Goal: Task Accomplishment & Management: Use online tool/utility

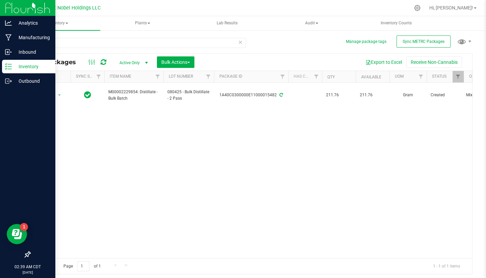
click at [14, 66] on p "Inventory" at bounding box center [32, 66] width 41 height 8
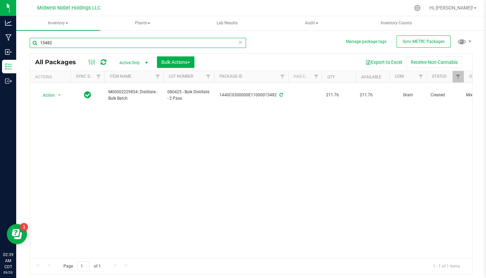
click at [237, 45] on input "15482" at bounding box center [138, 43] width 216 height 10
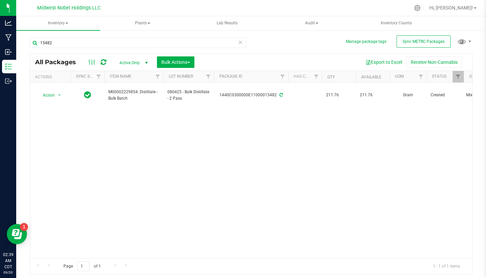
click at [240, 44] on icon at bounding box center [240, 42] width 5 height 8
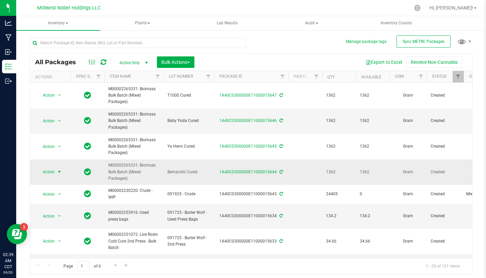
click at [45, 173] on span "Action" at bounding box center [46, 171] width 18 height 9
click at [186, 64] on span "Bulk Actions" at bounding box center [175, 61] width 29 height 5
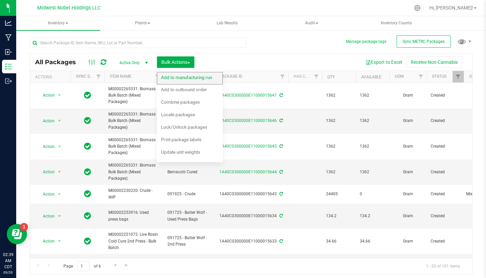
click at [188, 79] on span "Add to manufacturing run" at bounding box center [186, 77] width 51 height 5
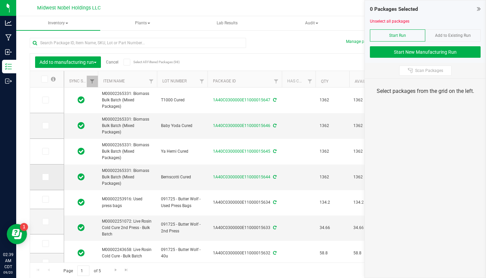
click at [43, 177] on icon at bounding box center [45, 177] width 4 height 0
click at [0, 0] on input "checkbox" at bounding box center [0, 0] width 0 height 0
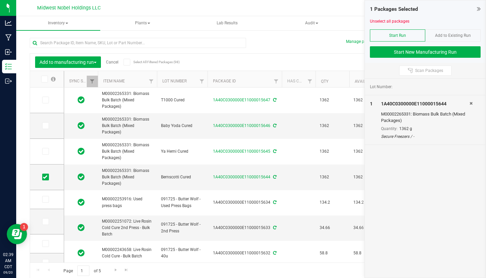
click at [457, 46] on div at bounding box center [425, 43] width 111 height 5
click at [454, 52] on button "Start New Manufacturing Run" at bounding box center [425, 51] width 111 height 11
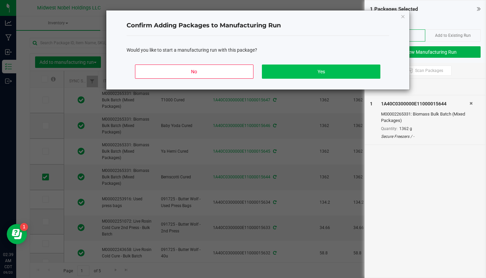
click at [338, 67] on button "Yes" at bounding box center [321, 71] width 118 height 14
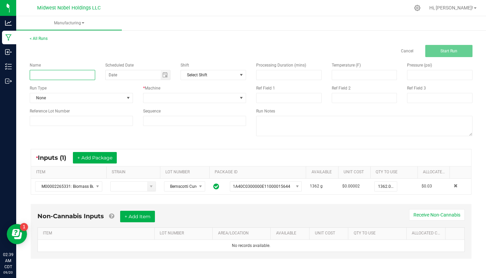
click at [64, 77] on input at bounding box center [62, 75] width 65 height 10
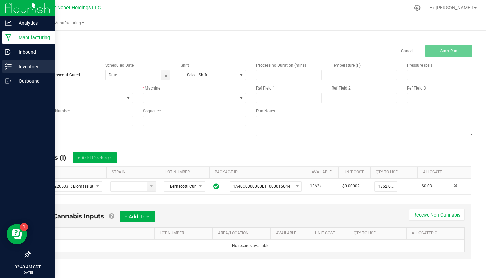
drag, startPoint x: 84, startPoint y: 74, endPoint x: 2, endPoint y: 67, distance: 81.6
click at [1, 68] on div "Analytics Manufacturing Inbound Inventory Outbound 02:40 AM CDT [DATE] 09/20 Mi…" at bounding box center [243, 139] width 486 height 278
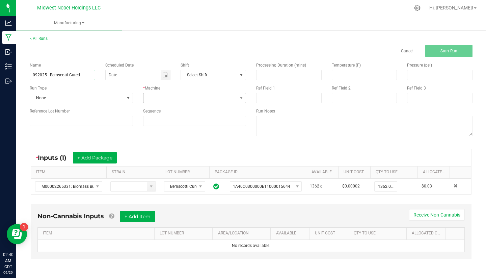
type input "092025 - Bernscotti Cured"
click at [179, 96] on span at bounding box center [190, 97] width 94 height 9
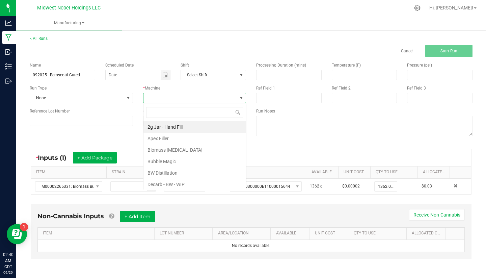
scroll to position [10, 103]
click at [184, 161] on li "Bubble Magic" at bounding box center [194, 161] width 103 height 11
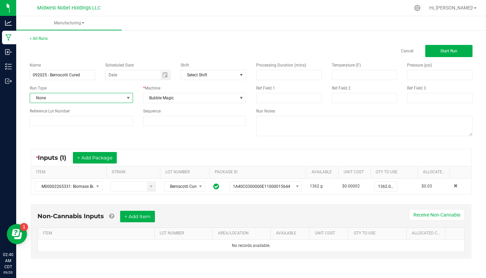
click at [95, 98] on span "None" at bounding box center [77, 97] width 94 height 9
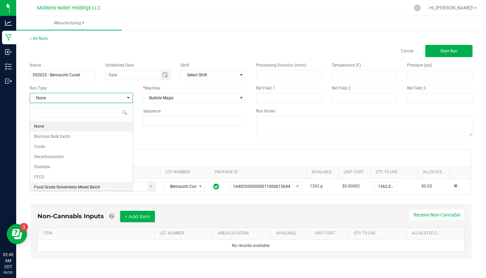
click at [97, 185] on span "Food Grade Solventless Mixed Batch" at bounding box center [67, 187] width 66 height 7
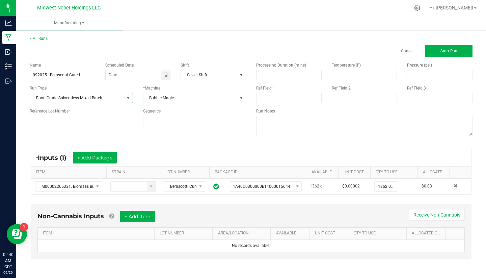
click at [119, 100] on span "Food Grade Solventless Mixed Batch" at bounding box center [77, 97] width 94 height 9
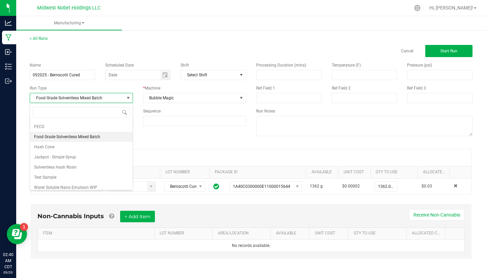
scroll to position [52, 0]
click at [188, 155] on div "* Inputs (1) + Add Package" at bounding box center [251, 157] width 440 height 17
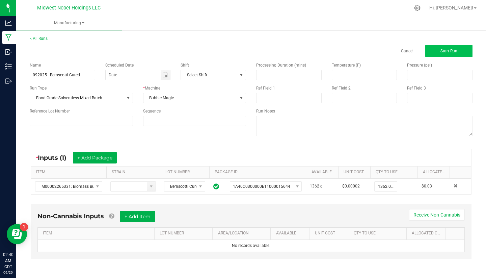
click at [449, 49] on span "Start Run" at bounding box center [448, 51] width 17 height 5
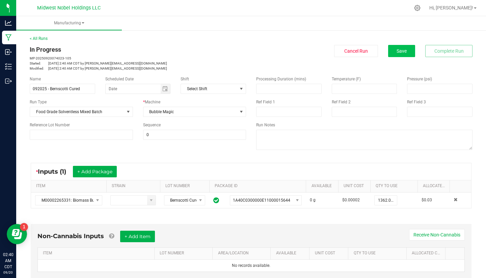
click at [404, 54] on button "Save" at bounding box center [401, 51] width 27 height 12
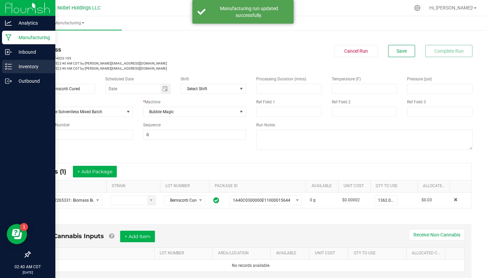
click at [31, 71] on div "Inventory" at bounding box center [28, 67] width 53 height 14
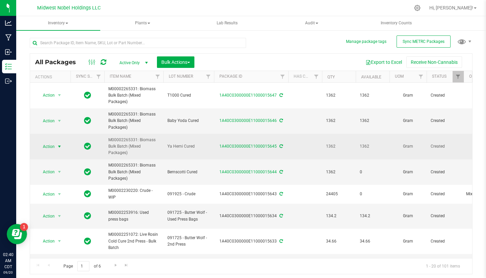
click at [41, 145] on span "Action" at bounding box center [46, 146] width 18 height 9
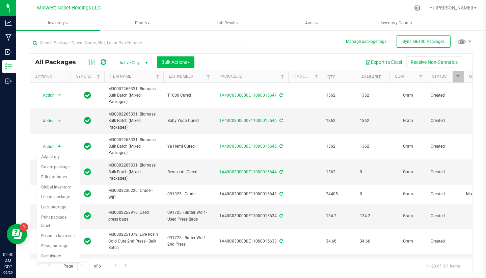
click at [187, 62] on span "Bulk Actions" at bounding box center [175, 61] width 29 height 5
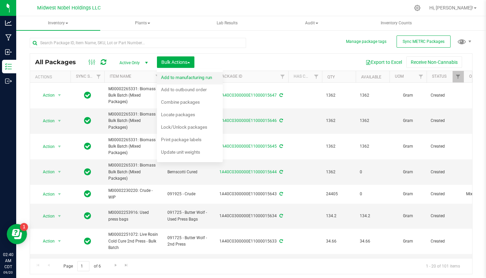
click at [187, 79] on span "Add to manufacturing run" at bounding box center [186, 77] width 51 height 5
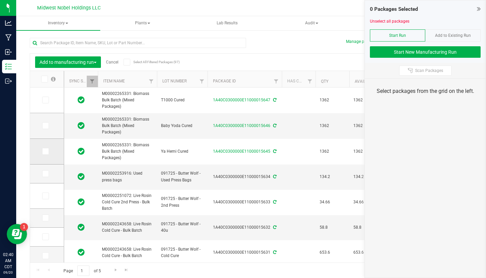
click at [43, 151] on icon at bounding box center [45, 151] width 4 height 0
click at [0, 0] on input "checkbox" at bounding box center [0, 0] width 0 height 0
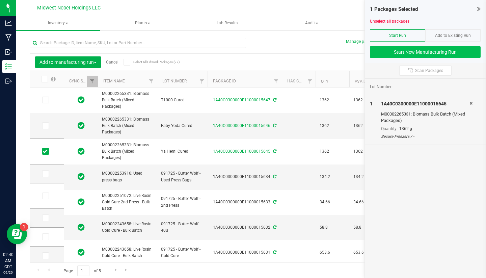
click at [451, 50] on button "Start New Manufacturing Run" at bounding box center [425, 51] width 111 height 11
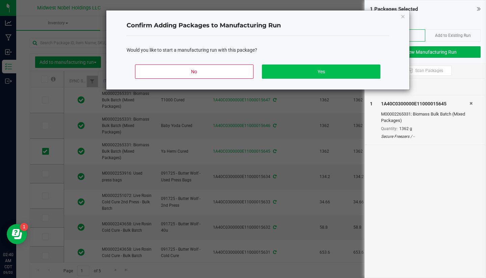
click at [301, 71] on button "Yes" at bounding box center [321, 71] width 118 height 14
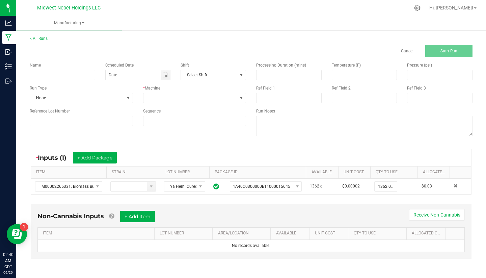
click at [64, 69] on div "Name" at bounding box center [63, 71] width 76 height 18
click at [64, 74] on input at bounding box center [62, 75] width 65 height 10
paste input "092025 - Bernscotti Cured"
click at [67, 75] on input "092025 - Bernscotti Cured" at bounding box center [62, 75] width 65 height 10
type input "092025 - Ya Hemii Cured"
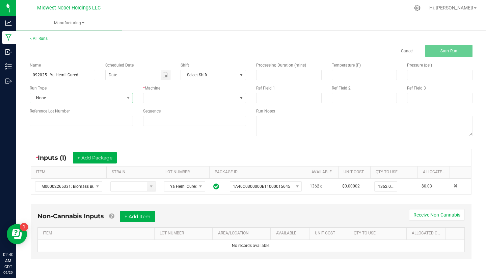
click at [92, 94] on span "None" at bounding box center [77, 97] width 94 height 9
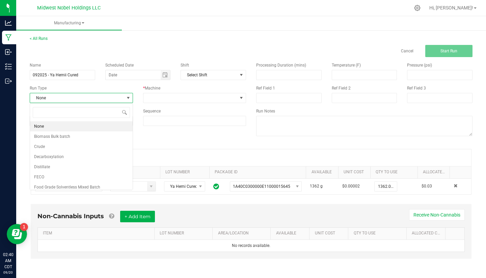
scroll to position [10, 103]
click at [104, 187] on li "Food Grade Solventless Mixed Batch" at bounding box center [81, 187] width 103 height 10
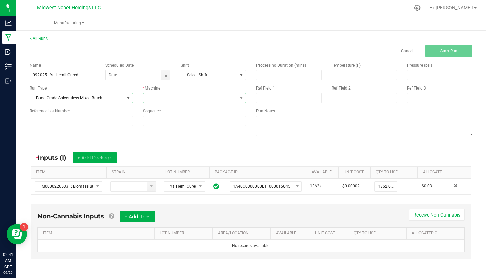
click at [212, 100] on span at bounding box center [190, 97] width 94 height 9
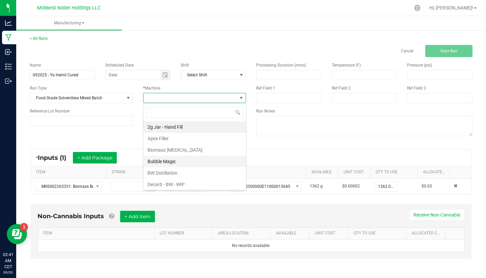
click at [199, 162] on li "Bubble Magic" at bounding box center [194, 161] width 103 height 11
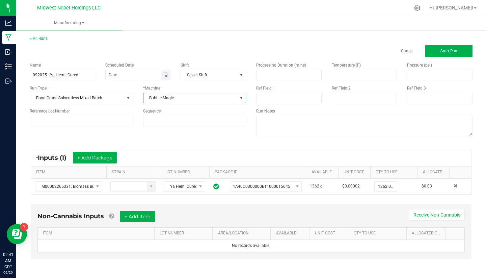
click at [165, 78] on span "Toggle calendar" at bounding box center [166, 74] width 10 height 9
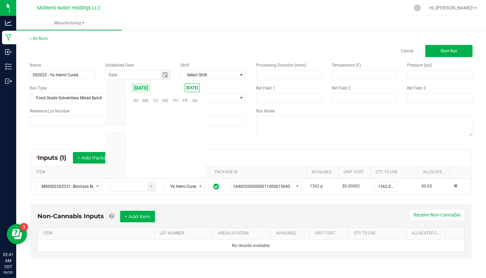
scroll to position [109465, 0]
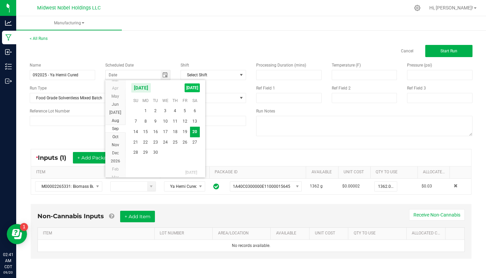
click at [194, 89] on span "[DATE]" at bounding box center [192, 87] width 15 height 9
type input "[DATE]"
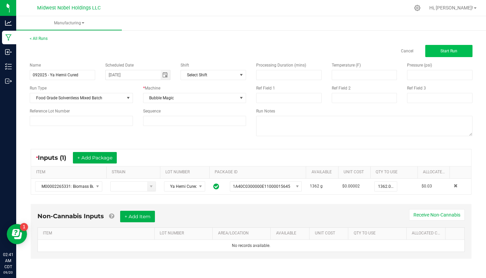
click at [464, 52] on button "Start Run" at bounding box center [448, 51] width 47 height 12
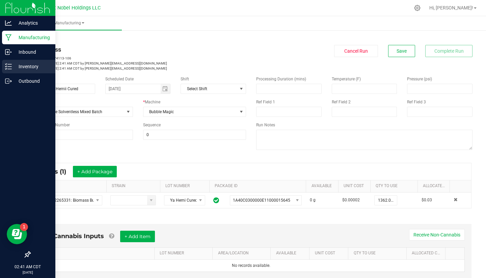
click at [32, 73] on div "Inventory" at bounding box center [28, 67] width 53 height 14
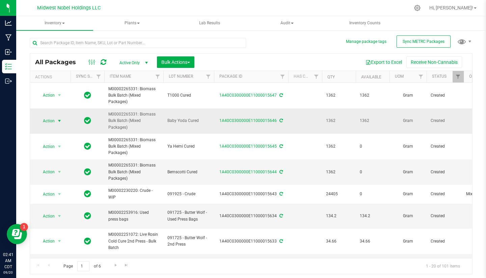
click at [48, 123] on span "Action" at bounding box center [46, 120] width 18 height 9
click at [178, 64] on span "Bulk Actions" at bounding box center [175, 61] width 29 height 5
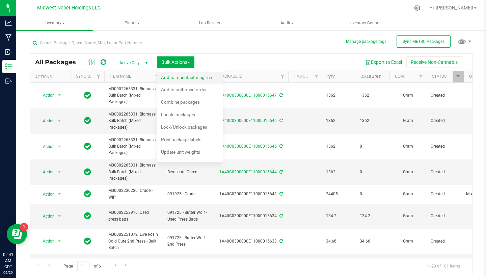
click at [182, 75] on span "Add to manufacturing run" at bounding box center [186, 77] width 51 height 5
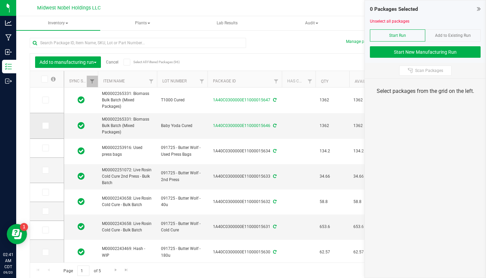
click at [43, 126] on icon at bounding box center [45, 126] width 4 height 0
click at [0, 0] on input "checkbox" at bounding box center [0, 0] width 0 height 0
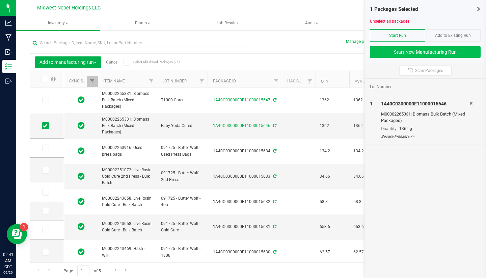
click at [469, 50] on button "Start New Manufacturing Run" at bounding box center [425, 51] width 111 height 11
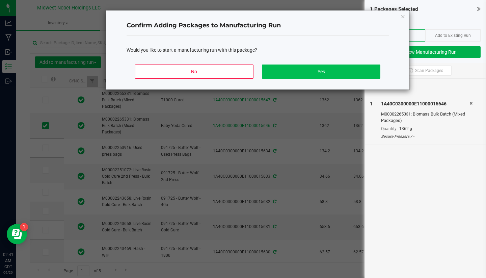
click at [310, 73] on button "Yes" at bounding box center [321, 71] width 118 height 14
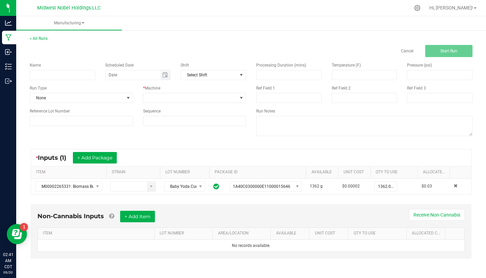
click at [167, 79] on span "Toggle calendar" at bounding box center [166, 74] width 10 height 9
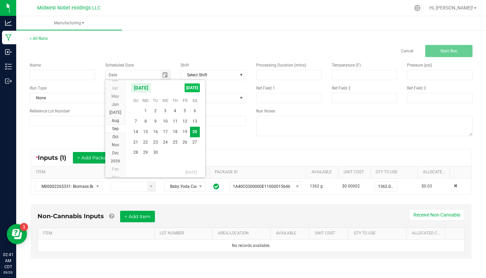
click at [195, 87] on span "[DATE]" at bounding box center [192, 87] width 15 height 9
type input "[DATE]"
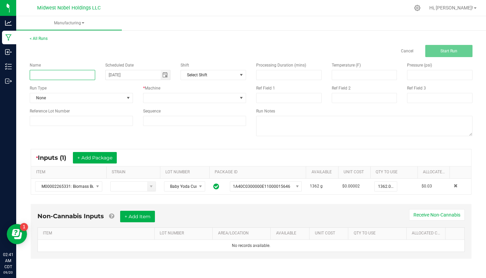
click at [73, 76] on input at bounding box center [62, 75] width 65 height 10
paste input "092025 - Bernscotti Cured"
click at [68, 75] on input "092025 - Bernscotti Cured" at bounding box center [62, 75] width 65 height 10
type input "092025 - Baby Yoda Cured"
click at [189, 86] on div "* Machine" at bounding box center [194, 88] width 103 height 6
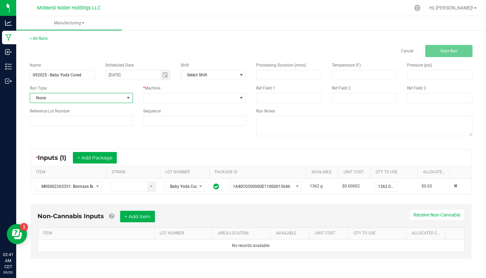
click at [113, 101] on span "None" at bounding box center [77, 97] width 94 height 9
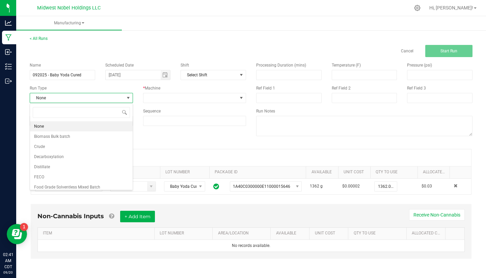
scroll to position [10, 103]
click at [99, 183] on li "Food Grade Solventless Mixed Batch" at bounding box center [81, 187] width 103 height 10
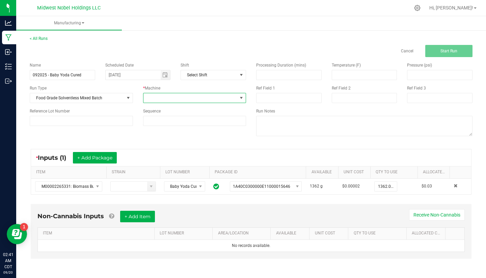
click at [196, 96] on span at bounding box center [190, 97] width 94 height 9
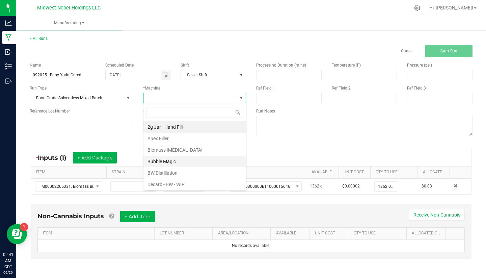
click at [194, 159] on li "Bubble Magic" at bounding box center [194, 161] width 103 height 11
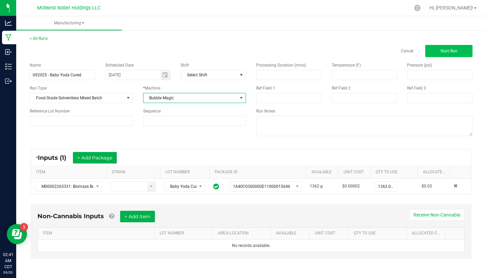
click at [455, 50] on span "Start Run" at bounding box center [448, 51] width 17 height 5
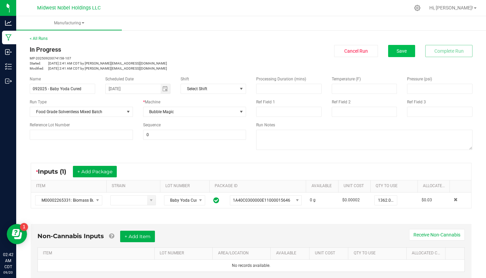
click at [405, 52] on span "Save" at bounding box center [402, 50] width 10 height 5
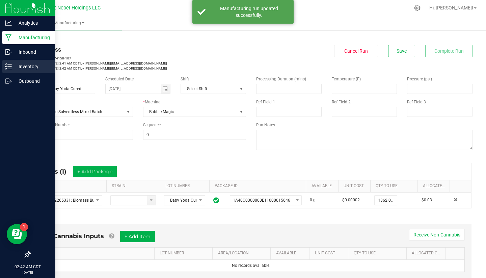
click at [5, 67] on icon at bounding box center [8, 66] width 7 height 7
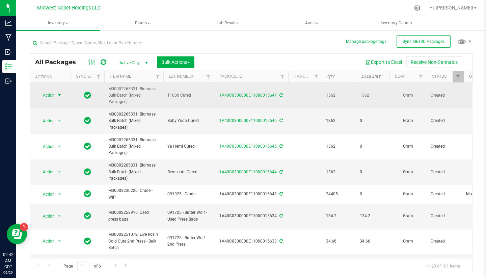
click at [48, 94] on span "Action" at bounding box center [46, 94] width 18 height 9
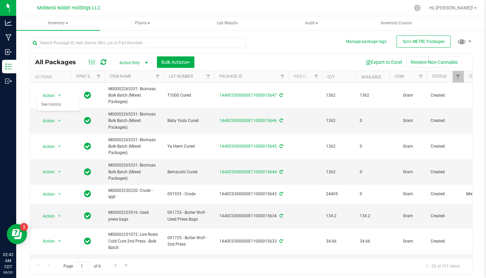
click at [196, 61] on div "Bulk Actions" at bounding box center [178, 61] width 43 height 11
click at [186, 61] on span "Bulk Actions" at bounding box center [175, 61] width 29 height 5
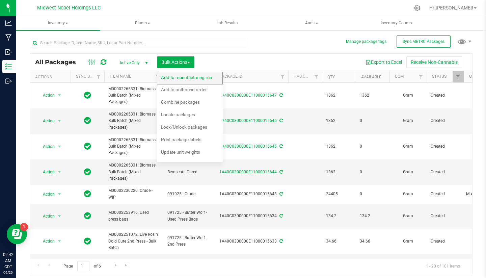
click at [186, 74] on div "Add to manufacturing run" at bounding box center [191, 78] width 60 height 11
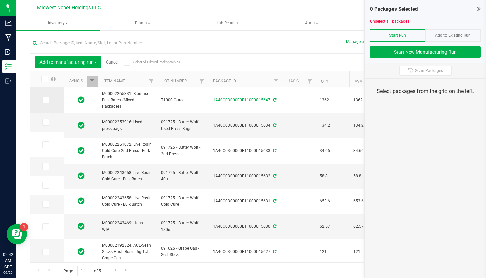
click at [43, 100] on icon at bounding box center [45, 100] width 4 height 0
click at [0, 0] on input "checkbox" at bounding box center [0, 0] width 0 height 0
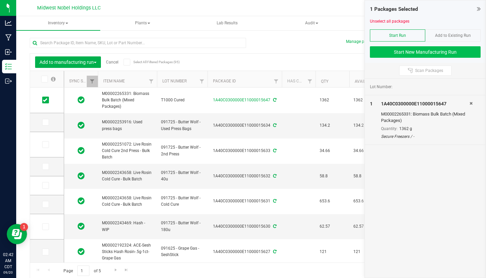
click at [404, 48] on button "Start New Manufacturing Run" at bounding box center [425, 51] width 111 height 11
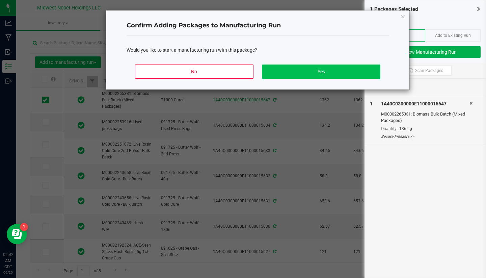
click at [304, 73] on button "Yes" at bounding box center [321, 71] width 118 height 14
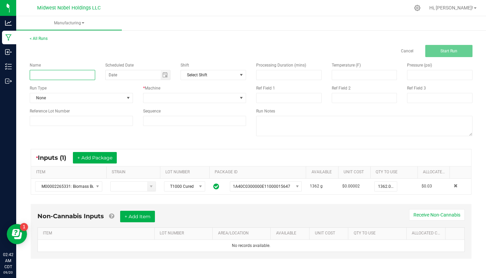
click at [56, 72] on input at bounding box center [62, 75] width 65 height 10
paste input "092025 - Bernscotti Cured"
click at [69, 76] on input "092025 - Bernscotti Cured" at bounding box center [62, 75] width 65 height 10
type input "092025 - T1000 Cured"
click at [97, 97] on span "None" at bounding box center [77, 97] width 94 height 9
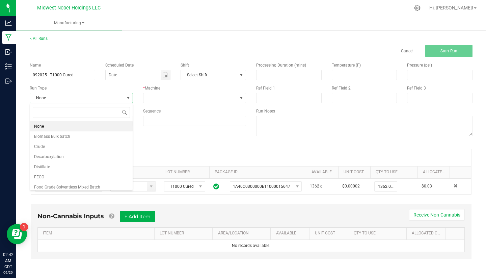
scroll to position [10, 103]
click at [98, 184] on span "Food Grade Solventless Mixed Batch" at bounding box center [67, 187] width 66 height 7
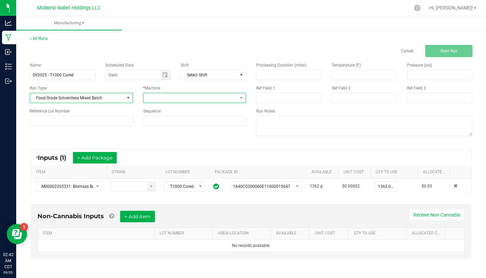
click at [215, 95] on span at bounding box center [190, 97] width 94 height 9
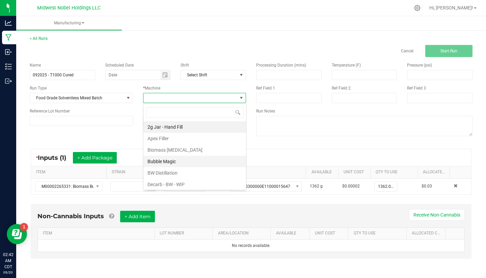
click at [206, 162] on li "Bubble Magic" at bounding box center [194, 161] width 103 height 11
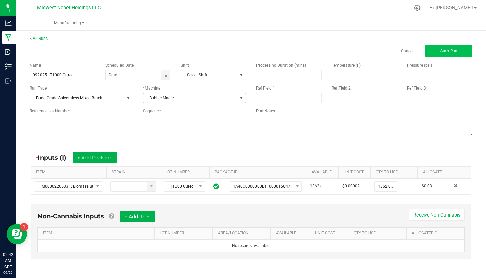
click at [455, 46] on button "Start Run" at bounding box center [448, 51] width 47 height 12
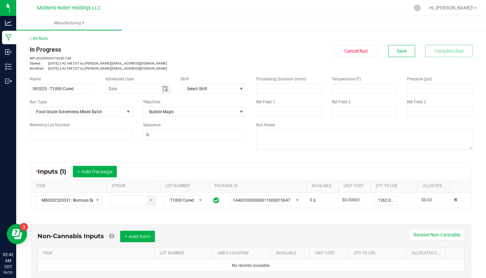
click at [167, 87] on span "Toggle calendar" at bounding box center [164, 88] width 5 height 5
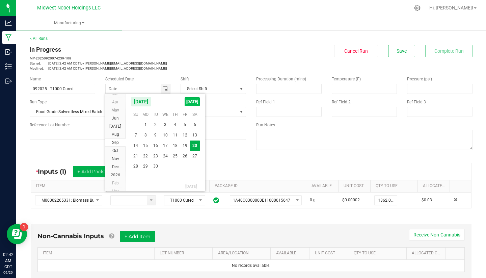
click at [193, 102] on span "[DATE]" at bounding box center [192, 101] width 15 height 9
type input "[DATE]"
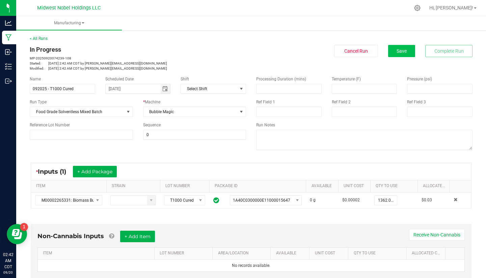
click at [396, 51] on button "Save" at bounding box center [401, 51] width 27 height 12
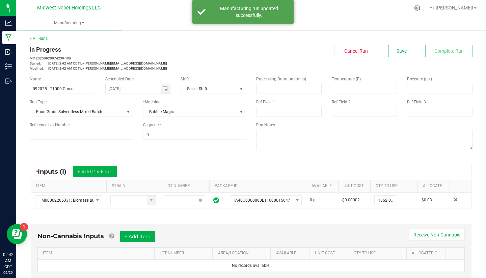
click at [0, 0] on p "Inventory" at bounding box center [0, 0] width 0 height 0
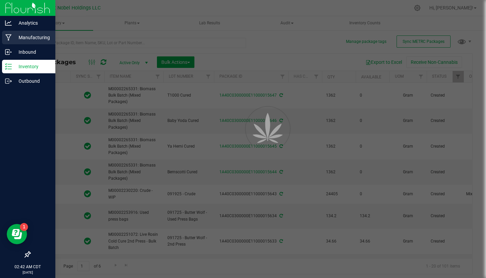
click at [42, 35] on p "Manufacturing" at bounding box center [32, 37] width 41 height 8
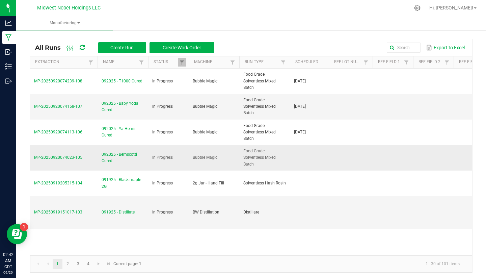
click at [120, 155] on span "092025 - Bernscotti Cured" at bounding box center [123, 157] width 43 height 13
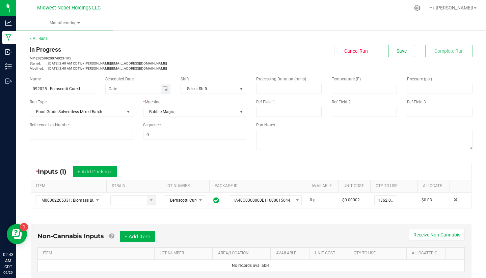
click at [166, 91] on span "Toggle calendar" at bounding box center [166, 88] width 10 height 9
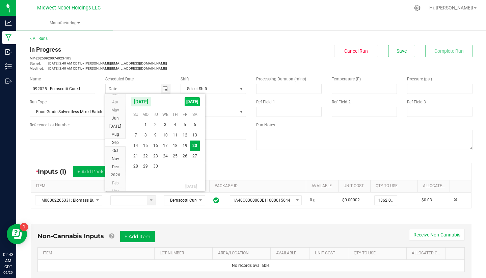
click at [195, 104] on span "[DATE]" at bounding box center [192, 101] width 15 height 9
type input "[DATE]"
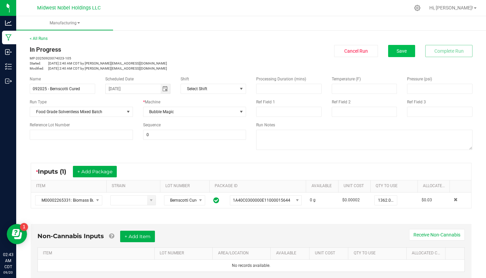
click at [400, 56] on button "Save" at bounding box center [401, 51] width 27 height 12
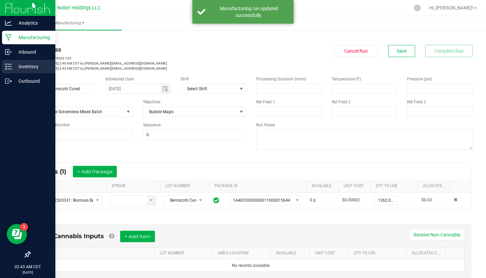
click at [20, 67] on p "Inventory" at bounding box center [32, 66] width 41 height 8
